Goal: Task Accomplishment & Management: Complete application form

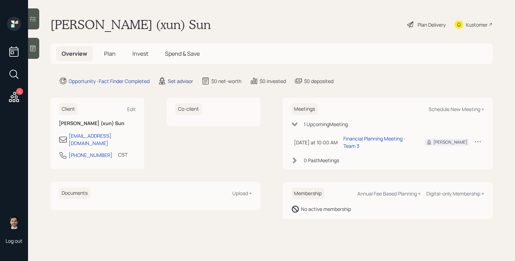
click at [186, 81] on div "Set advisor" at bounding box center [180, 80] width 25 height 7
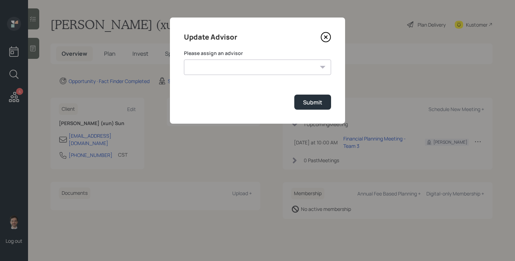
click at [248, 66] on select "[PERSON_NAME] [PERSON_NAME] End [PERSON_NAME] [PERSON_NAME] [PERSON_NAME] [PERS…" at bounding box center [257, 67] width 147 height 15
select select "ef6b64e1-8f62-4a74-b865-a7df4b35b836"
click at [184, 60] on select "[PERSON_NAME] [PERSON_NAME] End [PERSON_NAME] [PERSON_NAME] [PERSON_NAME] [PERS…" at bounding box center [257, 67] width 147 height 15
click at [328, 104] on button "Submit" at bounding box center [313, 102] width 37 height 15
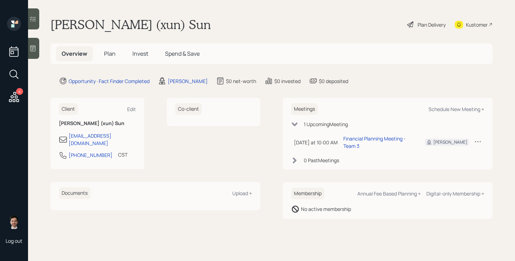
click at [108, 54] on span "Plan" at bounding box center [110, 54] width 12 height 8
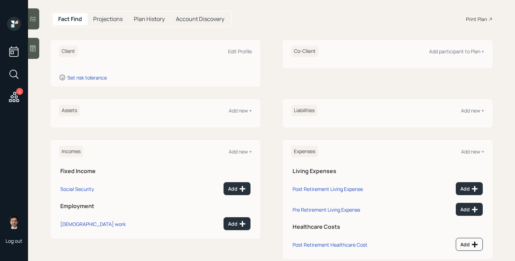
scroll to position [81, 0]
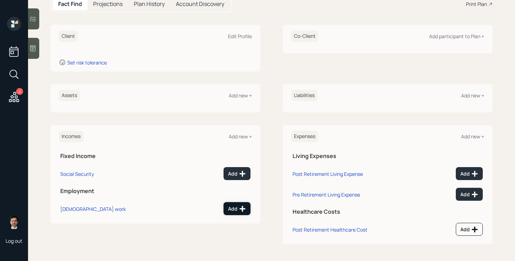
click at [239, 213] on button "Add" at bounding box center [237, 208] width 27 height 13
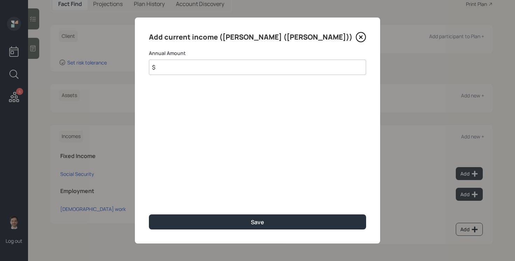
click at [222, 70] on input "$" at bounding box center [257, 67] width 217 height 15
type input "$ 160,000"
click at [149, 215] on button "Save" at bounding box center [257, 222] width 217 height 15
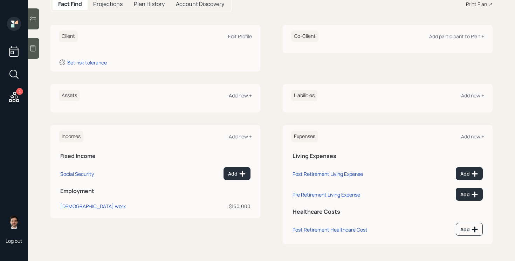
click at [240, 96] on div "Add new +" at bounding box center [240, 95] width 23 height 7
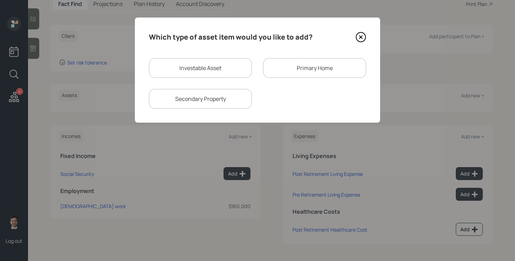
click at [230, 102] on div "Secondary Property" at bounding box center [200, 99] width 103 height 20
select select "rental_property"
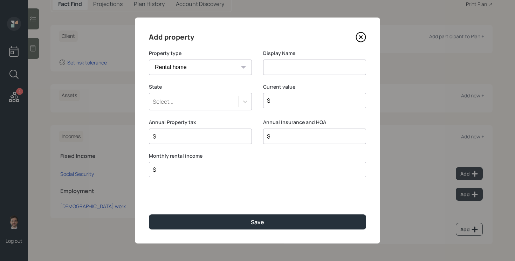
click at [281, 70] on input at bounding box center [314, 67] width 103 height 15
type input "Rental Home"
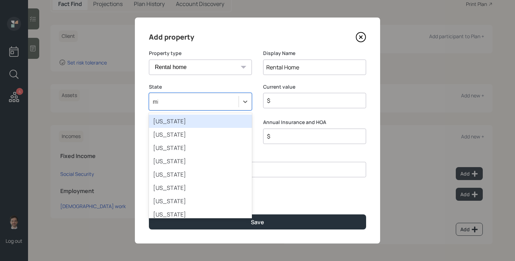
type input "min"
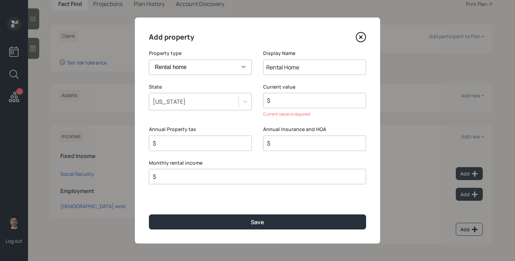
click at [283, 104] on input "$" at bounding box center [311, 100] width 91 height 8
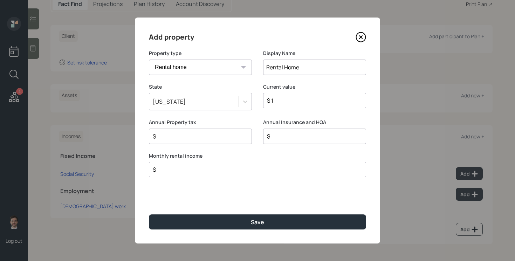
type input "$ 1"
click at [229, 167] on input "$" at bounding box center [254, 169] width 205 height 8
type input "$ 2,300"
click at [149, 215] on button "Save" at bounding box center [257, 222] width 217 height 15
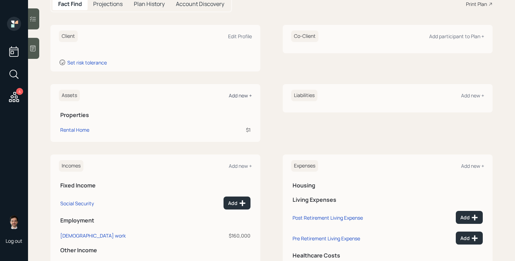
click at [245, 95] on div "Add new +" at bounding box center [240, 95] width 23 height 7
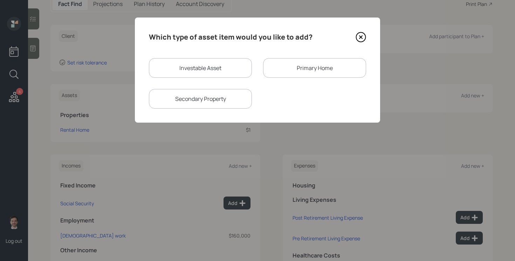
click at [238, 74] on div "Investable Asset" at bounding box center [200, 68] width 103 height 20
select select "taxable"
select select "balanced"
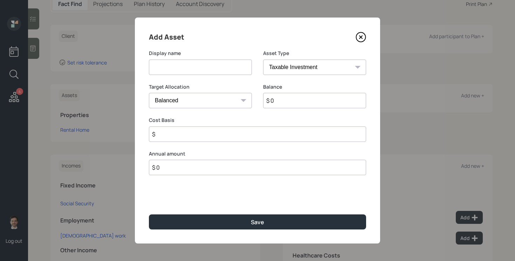
click at [211, 73] on input at bounding box center [200, 67] width 103 height 15
type input "Current 401k"
select select "company_sponsored"
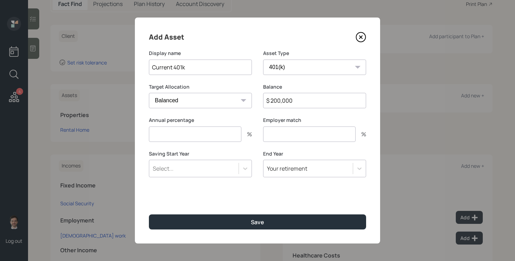
type input "$ 200,000"
type input "6"
type input "3"
type input "a"
click at [149, 215] on button "Save" at bounding box center [257, 222] width 217 height 15
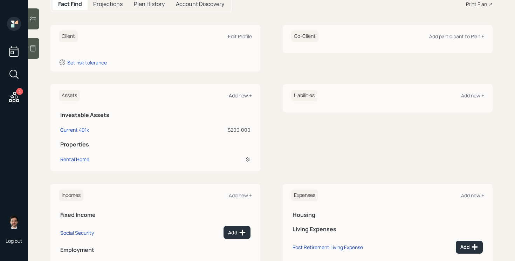
click at [243, 94] on div "Add new +" at bounding box center [240, 95] width 23 height 7
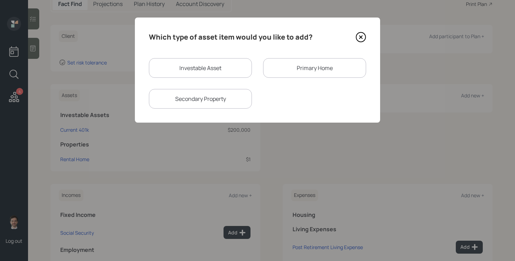
click at [203, 59] on div "Investable Asset" at bounding box center [200, 68] width 103 height 20
select select "taxable"
select select "balanced"
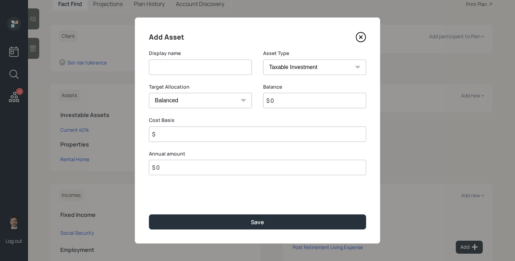
click at [206, 69] on input at bounding box center [200, 67] width 103 height 15
type input "[PERSON_NAME]"
select select "roth_ira"
type input "$"
type input "$ 60,000"
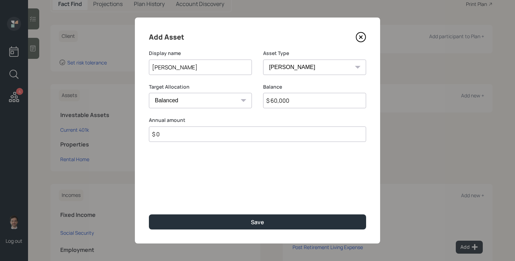
type input "$ 0"
click at [149, 215] on button "Save" at bounding box center [257, 222] width 217 height 15
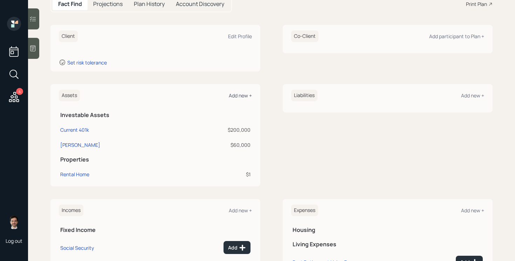
click at [234, 95] on div "Add new +" at bounding box center [240, 95] width 23 height 7
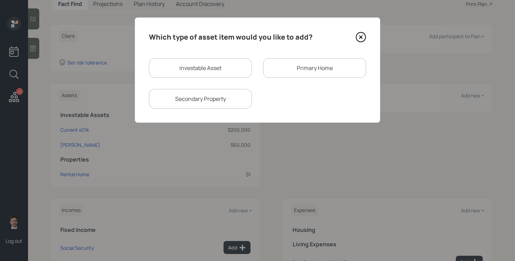
click at [203, 63] on div "Investable Asset" at bounding box center [200, 68] width 103 height 20
select select "taxable"
select select "balanced"
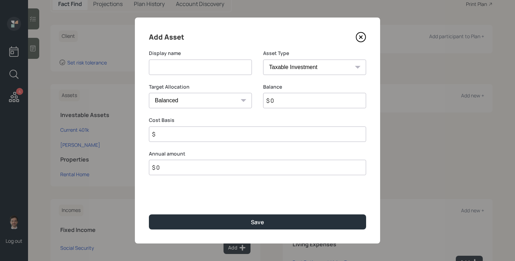
drag, startPoint x: 203, startPoint y: 69, endPoint x: 197, endPoint y: 69, distance: 5.6
click at [202, 69] on input at bounding box center [200, 67] width 103 height 15
type input "Employer Stocks"
type input "$ 70,000"
type input "$ 50,000"
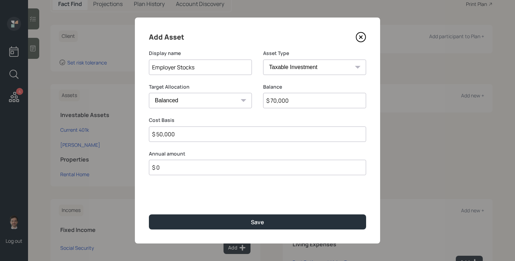
click at [149, 215] on button "Save" at bounding box center [257, 222] width 217 height 15
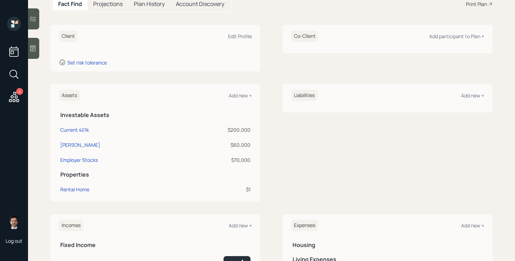
click at [242, 100] on div "Assets Add new +" at bounding box center [155, 96] width 193 height 12
click at [242, 99] on div "Assets Add new +" at bounding box center [155, 96] width 193 height 12
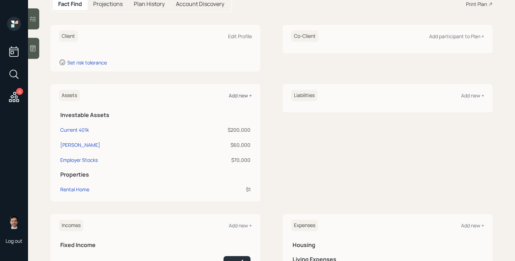
click at [243, 94] on div "Add new +" at bounding box center [240, 95] width 23 height 7
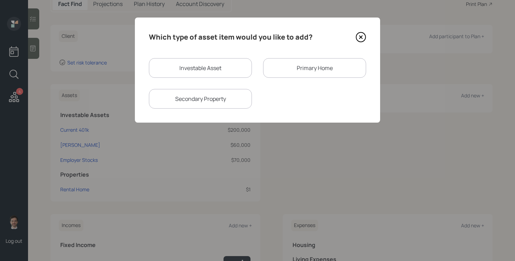
click at [228, 67] on div "Investable Asset" at bounding box center [200, 68] width 103 height 20
select select "taxable"
select select "balanced"
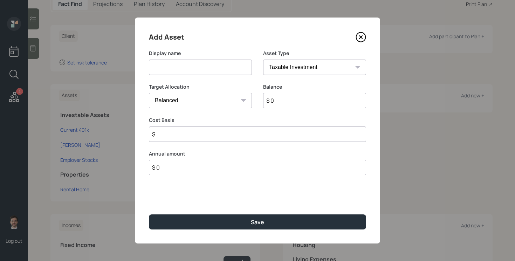
click at [225, 67] on input at bounding box center [200, 67] width 103 height 15
type input "HSA"
select select "hsa"
type input "$"
type input "$ 10,000"
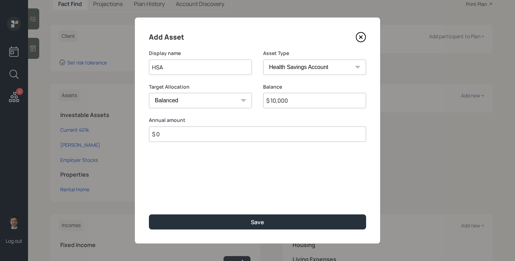
type input "$ 0"
click at [149, 215] on button "Save" at bounding box center [257, 222] width 217 height 15
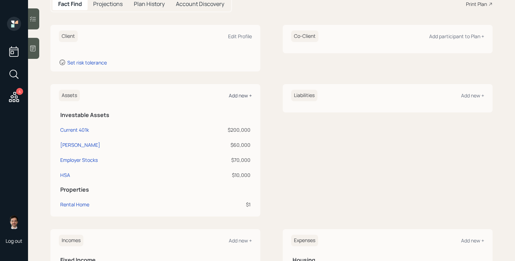
click at [233, 95] on div "Add new +" at bounding box center [240, 95] width 23 height 7
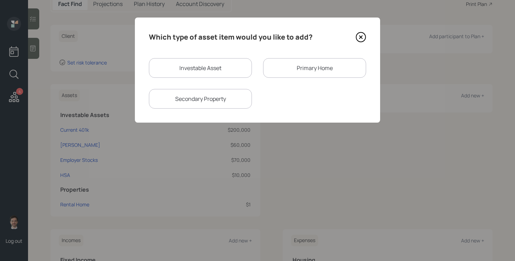
click at [213, 70] on div "Investable Asset" at bounding box center [200, 68] width 103 height 20
select select "taxable"
select select "balanced"
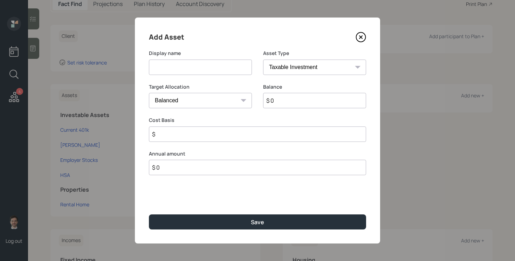
click at [213, 70] on input at bounding box center [200, 67] width 103 height 15
type input "Savings"
select select "emergency_fund"
type input "$ 30,000"
click at [149, 215] on button "Save" at bounding box center [257, 222] width 217 height 15
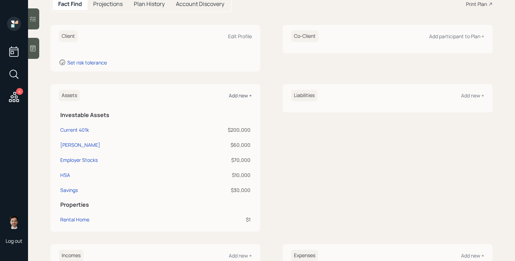
click at [237, 97] on div "Add new +" at bounding box center [240, 95] width 23 height 7
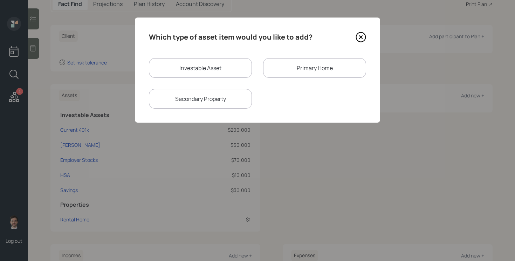
click at [298, 68] on div "Primary Home" at bounding box center [314, 68] width 103 height 20
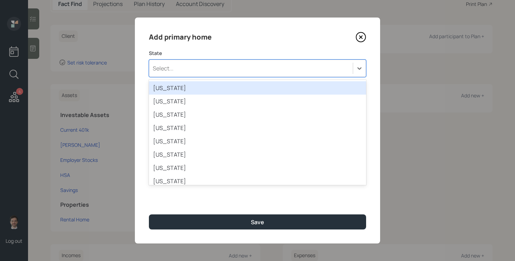
click at [202, 63] on div "Select..." at bounding box center [251, 68] width 204 height 12
type input "min"
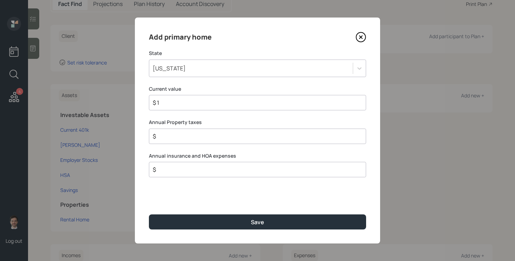
type input "$ 1"
click at [149, 215] on button "Save" at bounding box center [257, 222] width 217 height 15
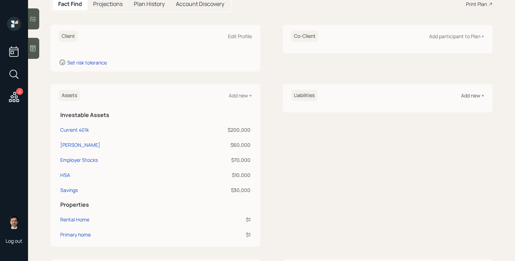
click at [467, 96] on div "Add new +" at bounding box center [472, 95] width 23 height 7
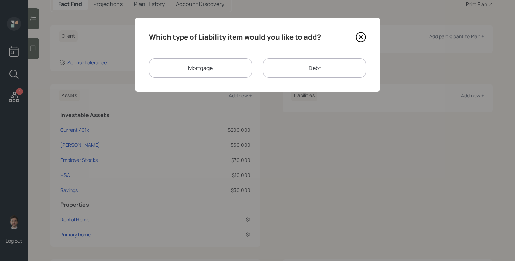
click at [232, 71] on div "Mortgage" at bounding box center [200, 68] width 103 height 20
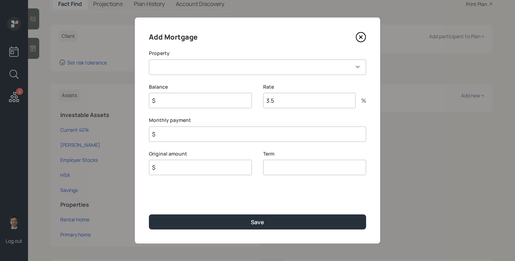
click at [175, 74] on select "Rental Home MN Primary home" at bounding box center [257, 67] width 217 height 15
select select "057588f1-2326-454b-8d3f-bc8ac2208f61"
click at [149, 60] on select "Rental Home MN Primary home" at bounding box center [257, 67] width 217 height 15
click at [174, 95] on input "$" at bounding box center [200, 100] width 103 height 15
type input "$ 1"
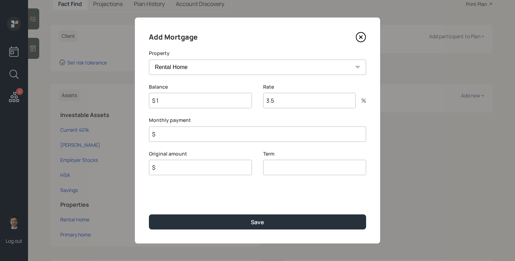
click at [168, 137] on input "$" at bounding box center [257, 134] width 217 height 15
type input "$ 2,000"
click at [219, 173] on input "$" at bounding box center [200, 167] width 103 height 15
type input "$ 1"
type input "30"
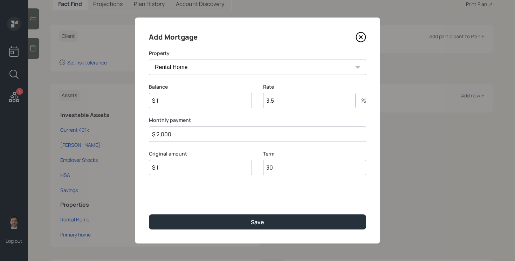
click at [149, 215] on button "Save" at bounding box center [257, 222] width 217 height 15
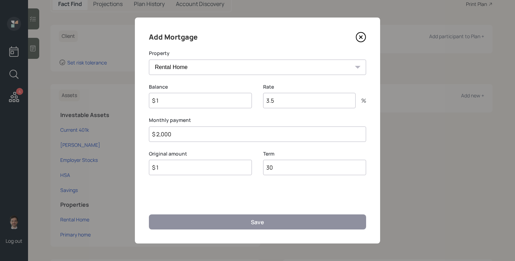
select select "5d04455f-339c-44d4-92f3-0982e3db5d67"
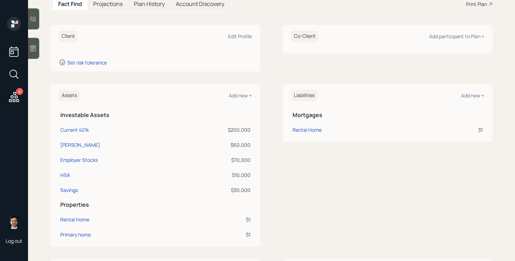
click at [486, 96] on div "Liabilities Add new + Mortgages Rental Home $1" at bounding box center [388, 113] width 210 height 58
click at [480, 96] on div "Add new +" at bounding box center [472, 95] width 23 height 7
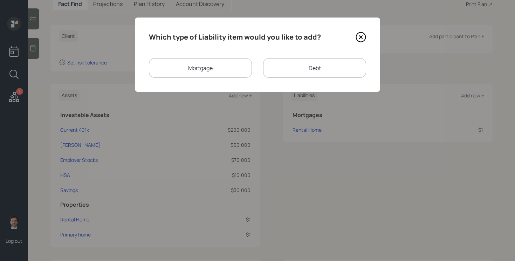
click at [204, 69] on div "Mortgage" at bounding box center [200, 68] width 103 height 20
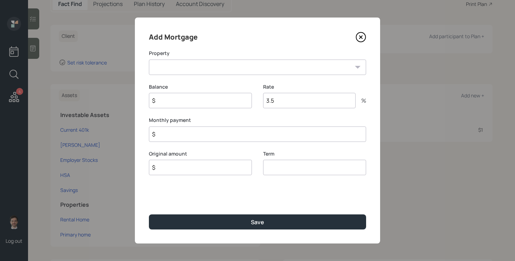
click at [195, 71] on select "MN Primary home" at bounding box center [257, 67] width 217 height 15
select select "5d04455f-339c-44d4-92f3-0982e3db5d67"
click at [149, 60] on select "MN Primary home" at bounding box center [257, 67] width 217 height 15
click at [212, 100] on input "$" at bounding box center [200, 100] width 103 height 15
click at [208, 136] on input "$" at bounding box center [257, 134] width 217 height 15
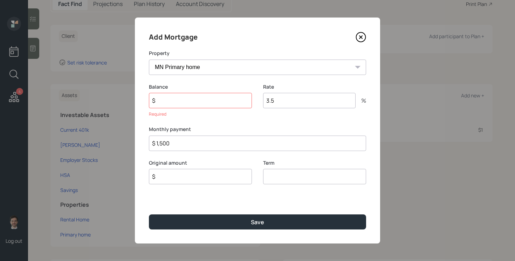
type input "$ 1,500"
type input "$ 1"
type input "30"
click at [149, 215] on button "Save" at bounding box center [257, 222] width 217 height 15
